Goal: Check status

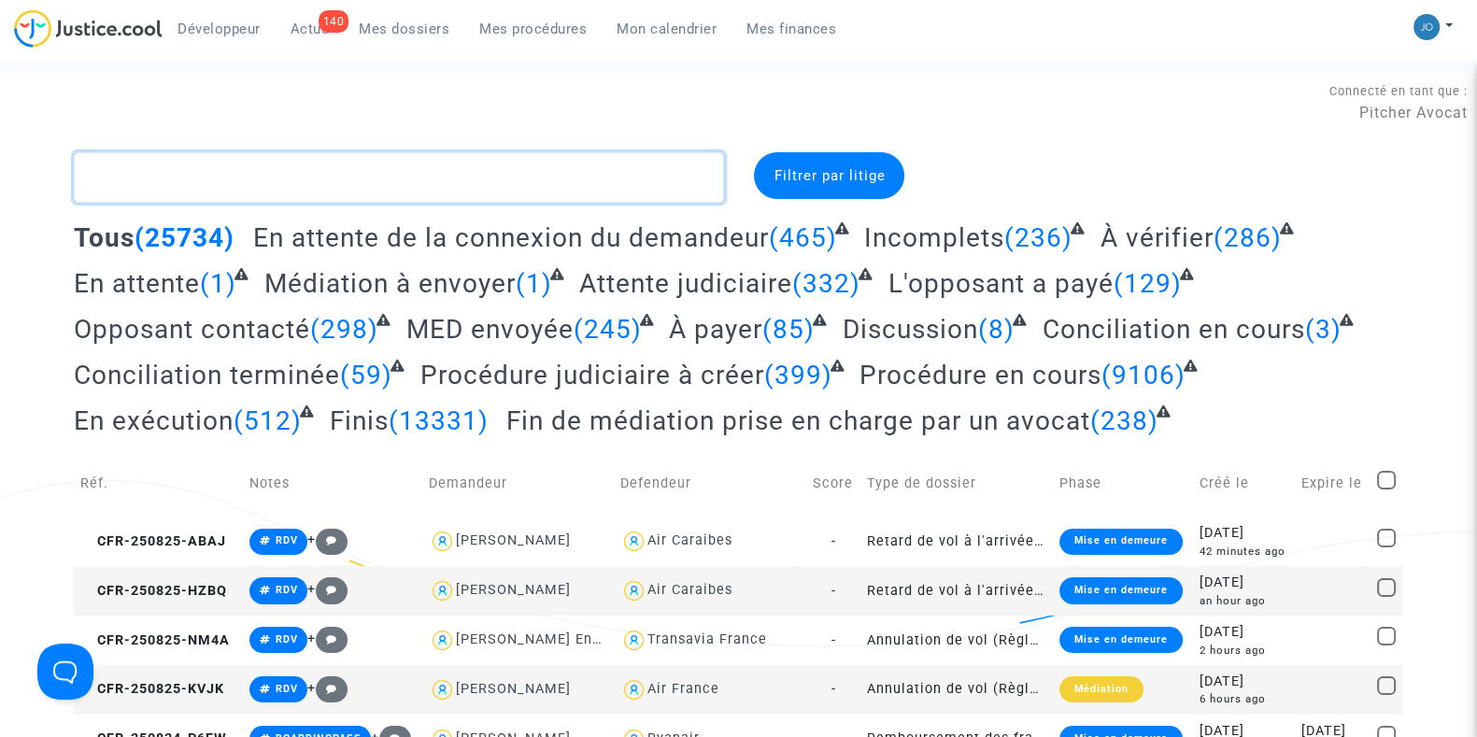
click at [624, 171] on textarea at bounding box center [399, 177] width 650 height 50
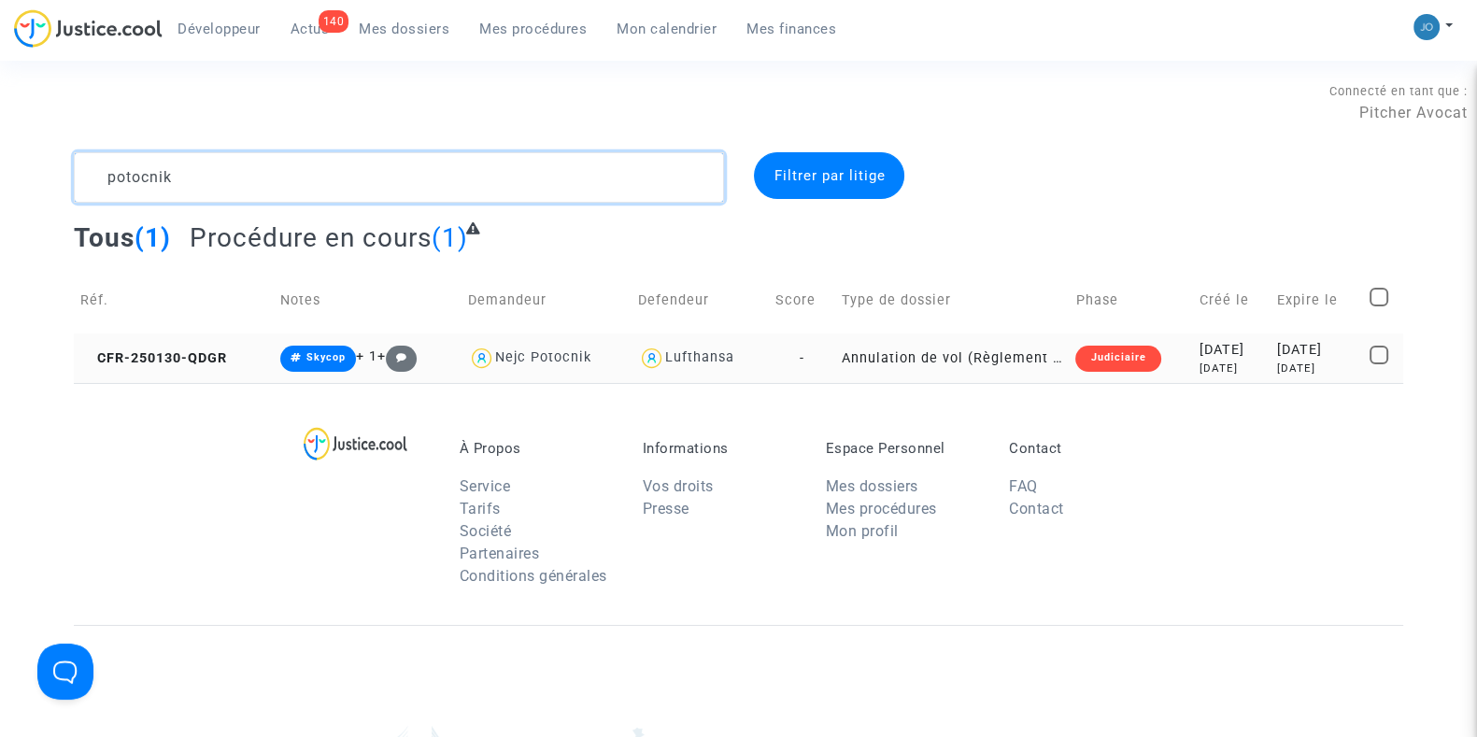
type textarea "potocnik"
click at [1230, 371] on div "[DATE]" at bounding box center [1230, 369] width 65 height 16
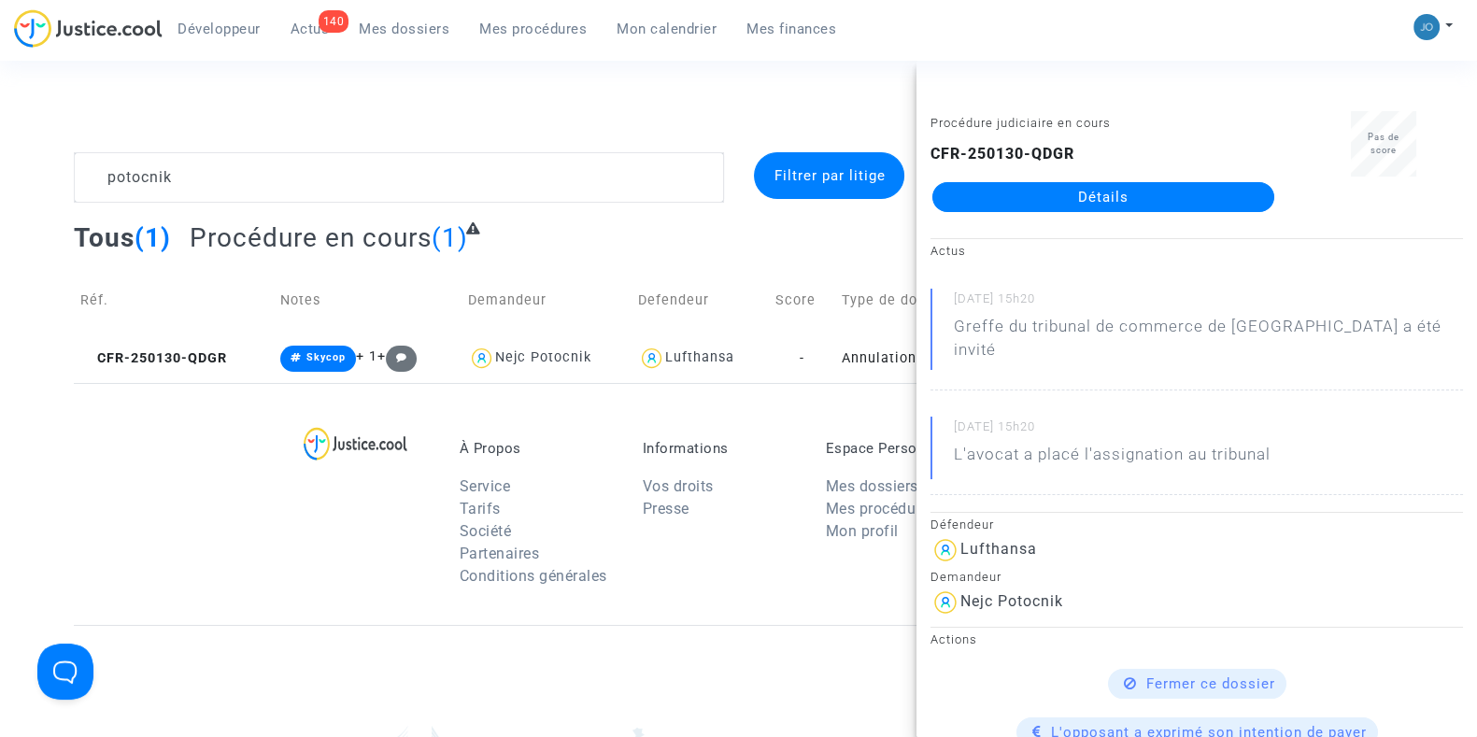
click at [1126, 195] on link "Détails" at bounding box center [1103, 197] width 342 height 30
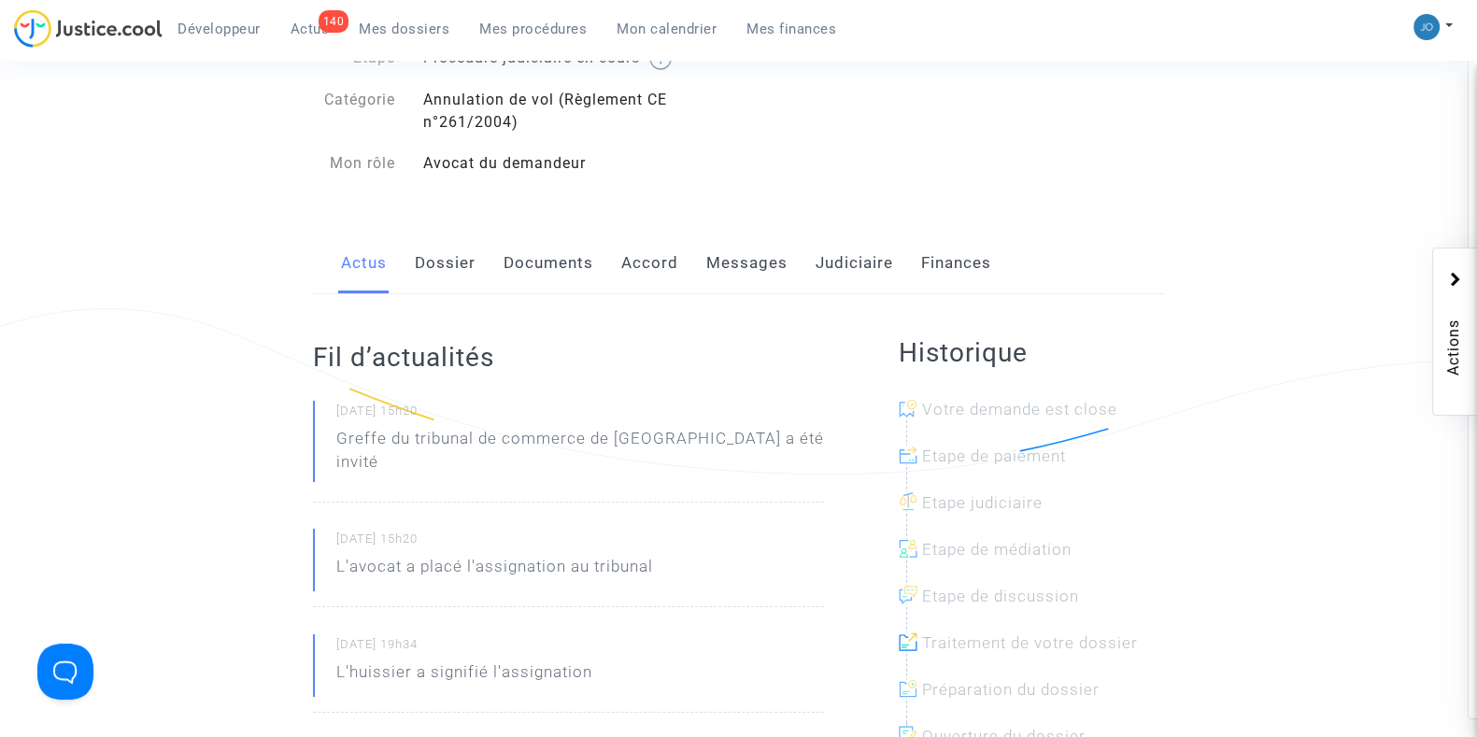
scroll to position [174, 0]
click at [865, 258] on link "Judiciaire" at bounding box center [854, 262] width 78 height 62
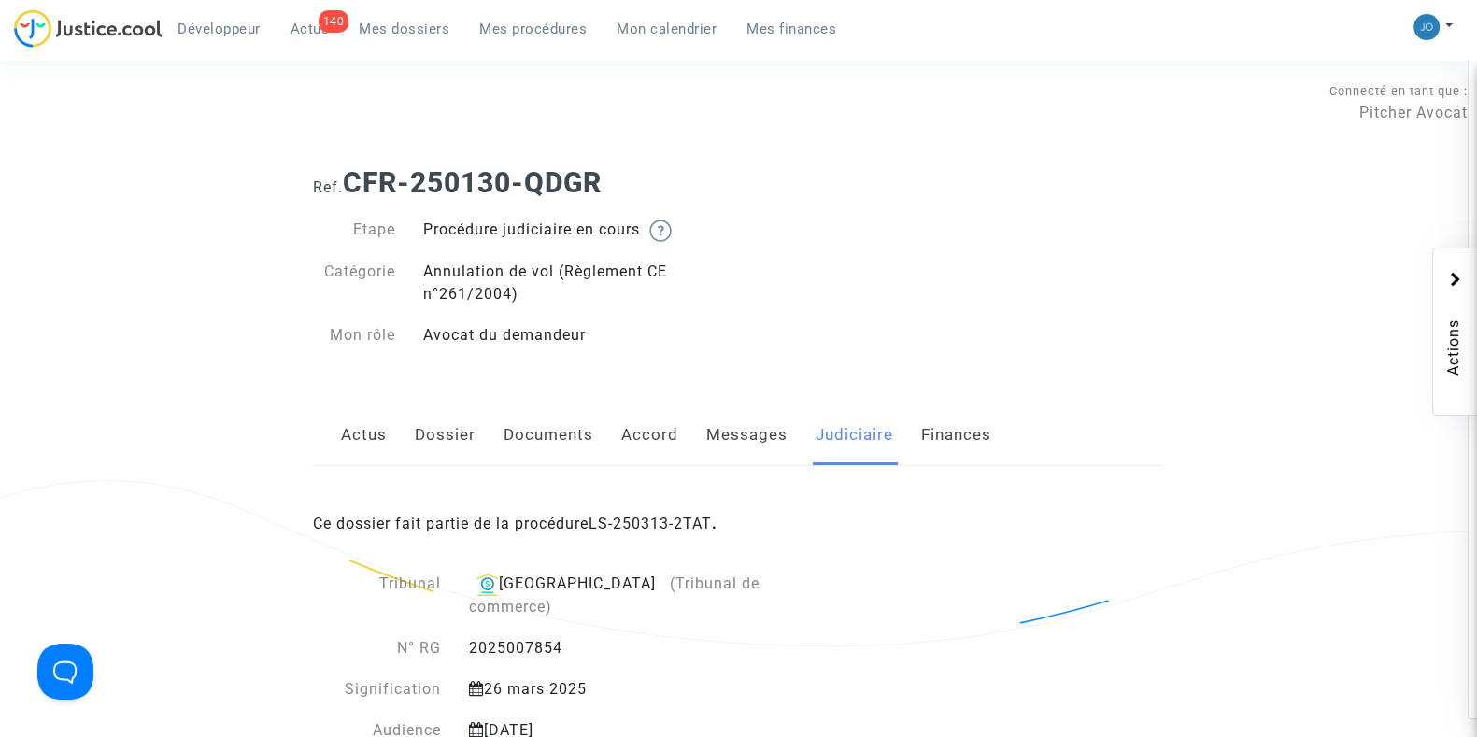
click at [1030, 230] on div "Ref. CFR-250130-QDGR Etape Procédure judiciaire en cours Catégorie Annulation d…" at bounding box center [738, 259] width 879 height 214
drag, startPoint x: 728, startPoint y: 520, endPoint x: 597, endPoint y: 520, distance: 130.8
click at [597, 520] on div "Ce dossier fait partie de la procédure LS-250313-2TAT ." at bounding box center [738, 510] width 851 height 88
copy b "LS-250313-2TAT ."
